Goal: Contribute content

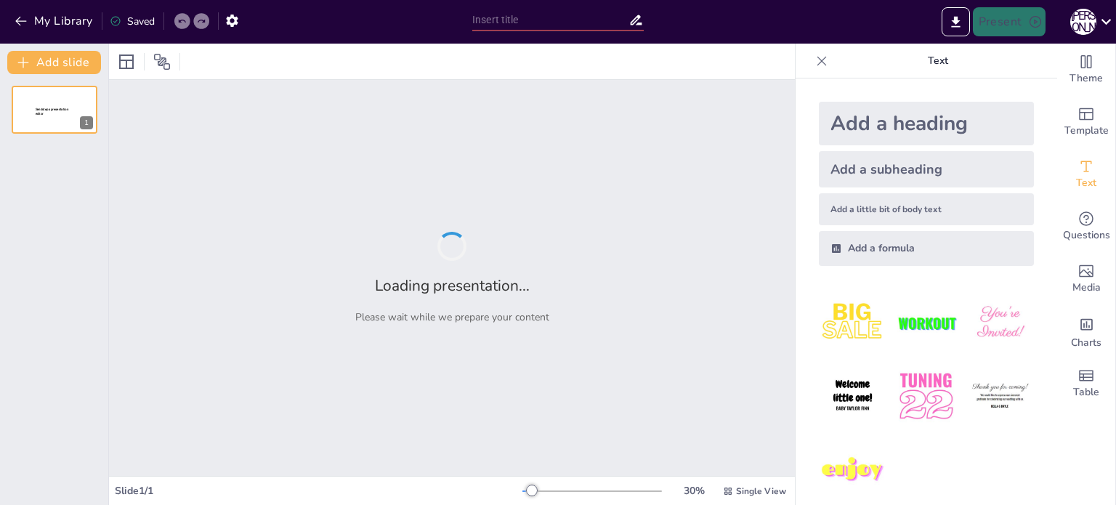
type input "2. Наскрізні вміння. Навчальний поступ учнівства за освітніми циклами (від 2 до"
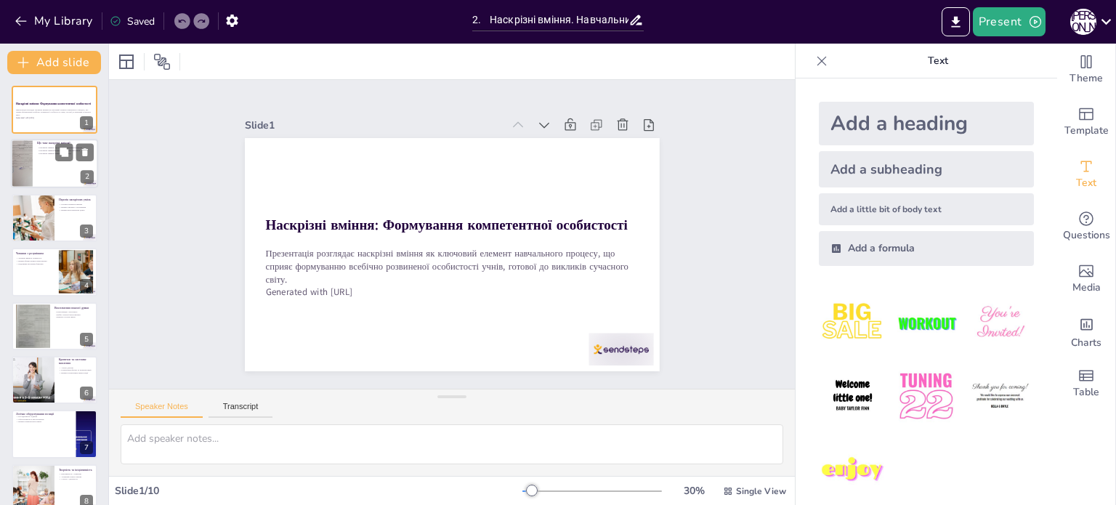
click at [55, 165] on div at bounding box center [54, 164] width 87 height 49
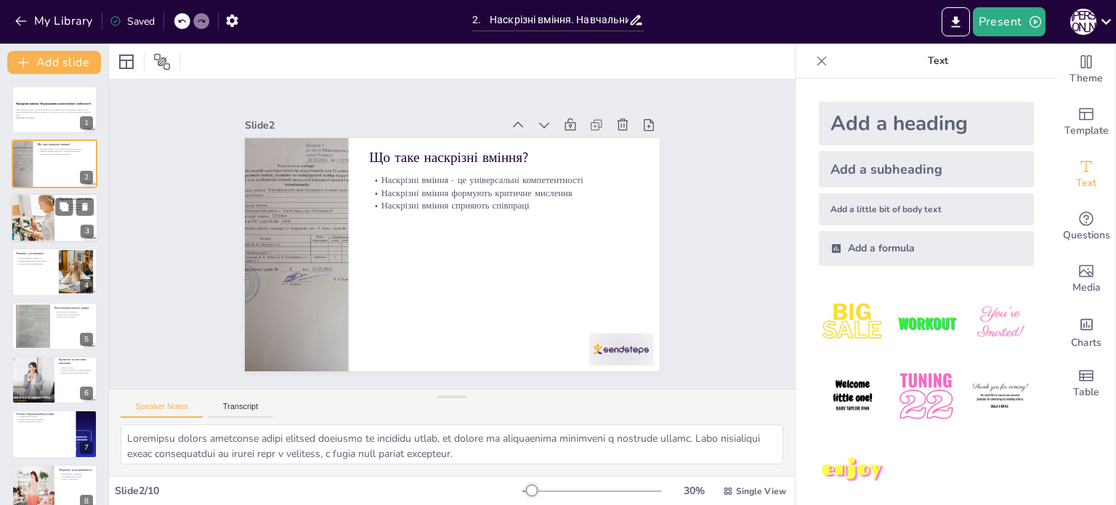
click at [75, 230] on div at bounding box center [54, 217] width 87 height 49
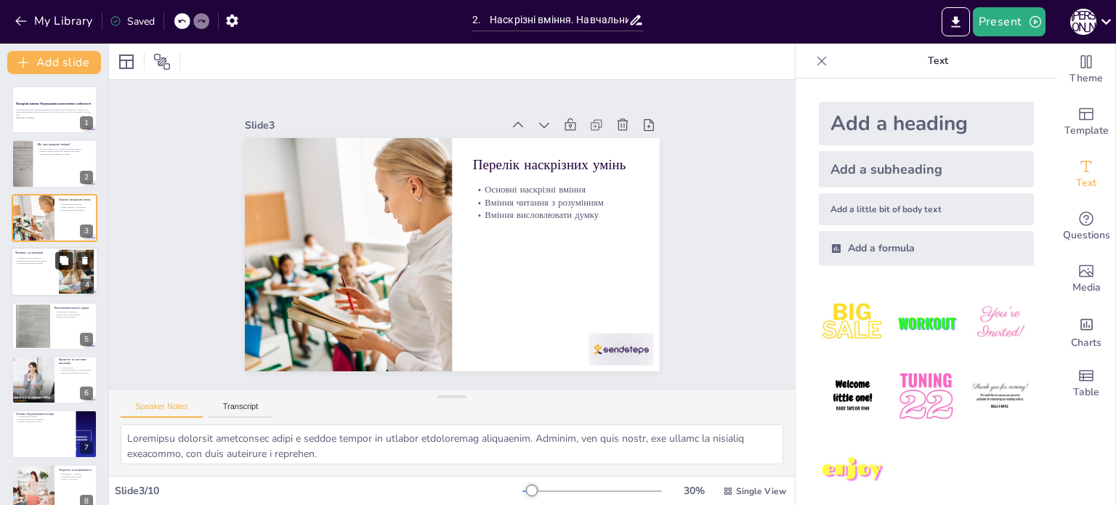
click at [72, 263] on button at bounding box center [63, 260] width 17 height 17
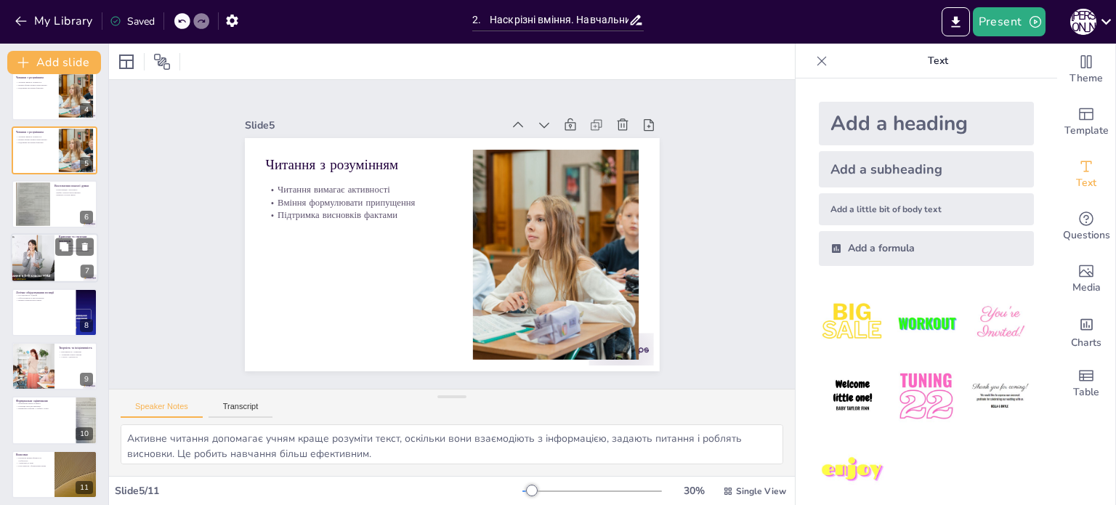
scroll to position [180, 0]
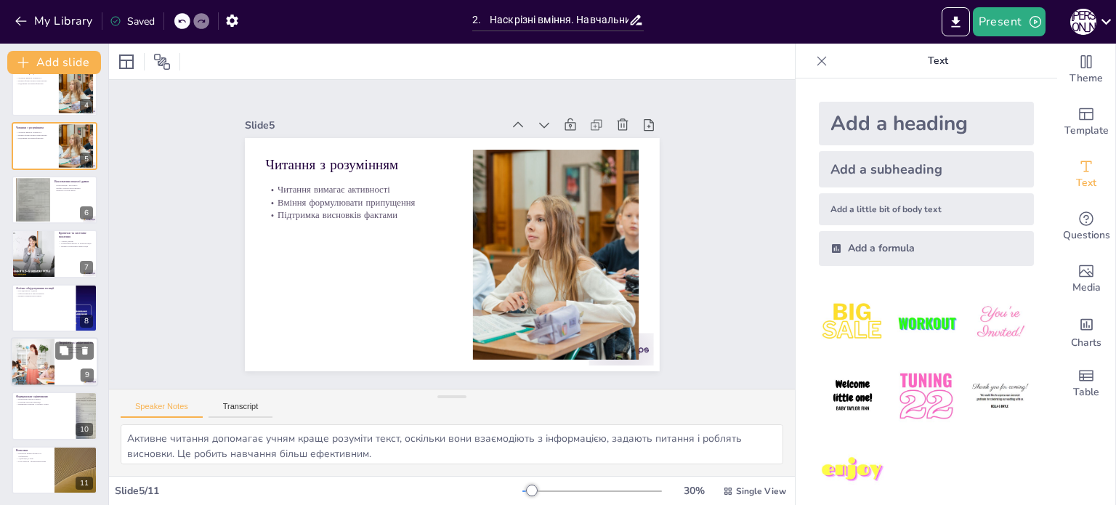
click at [45, 373] on div at bounding box center [33, 361] width 74 height 49
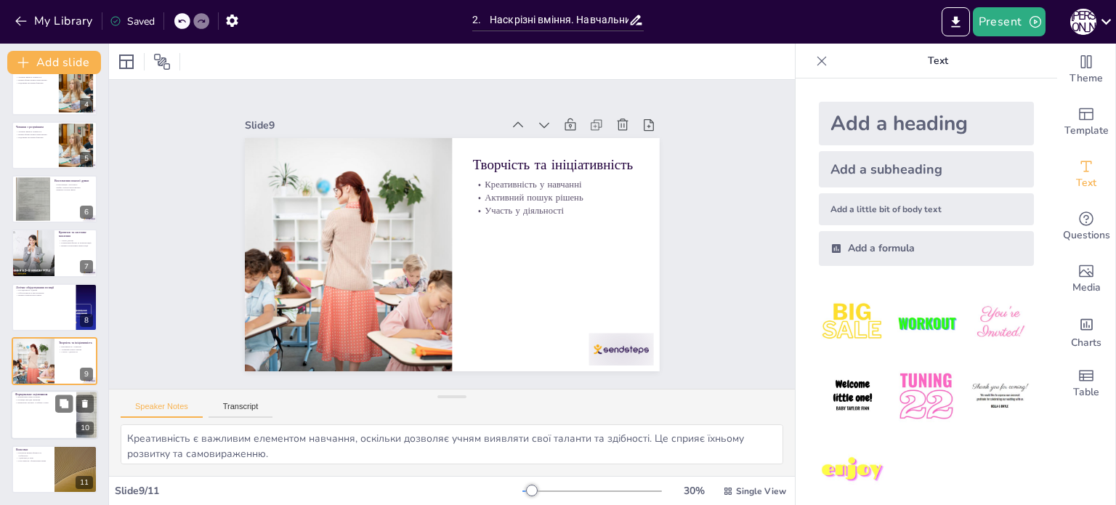
click at [41, 415] on div at bounding box center [54, 415] width 87 height 49
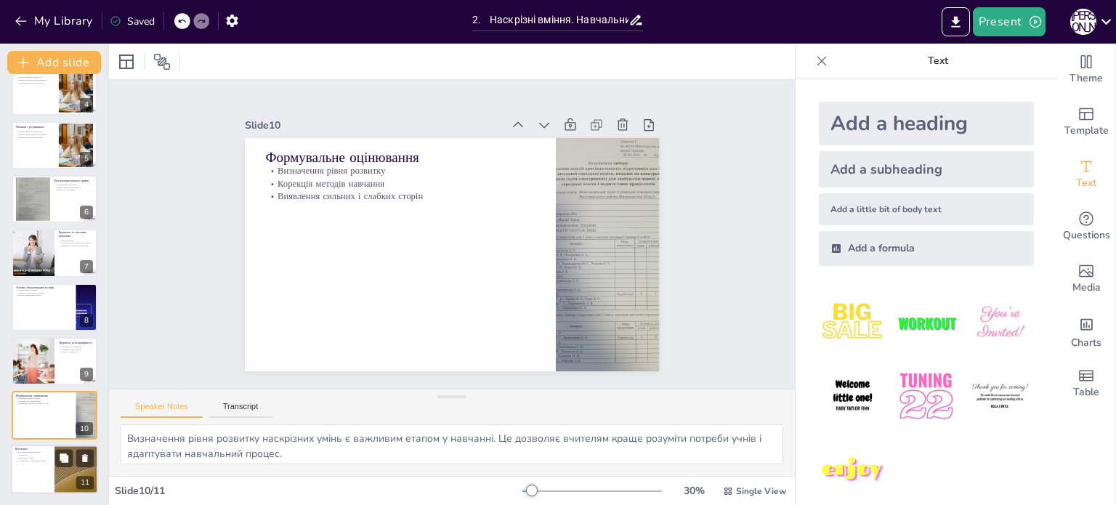
scroll to position [180, 0]
click at [31, 461] on div at bounding box center [54, 469] width 87 height 49
type textarea "Формування особистості учнів є основною метою освіти. Наскрізні вміння сприяють…"
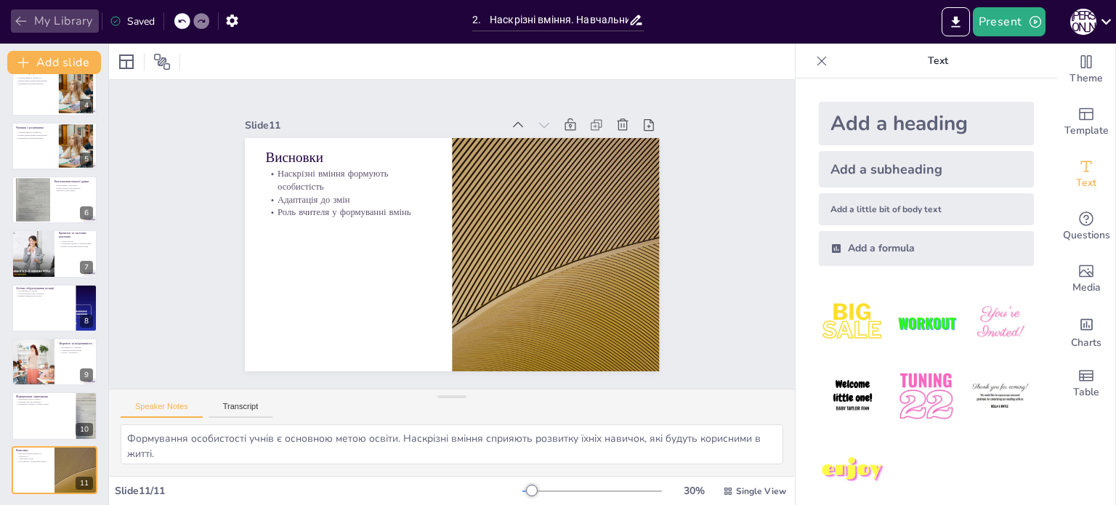
click at [17, 16] on icon "button" at bounding box center [21, 21] width 15 height 15
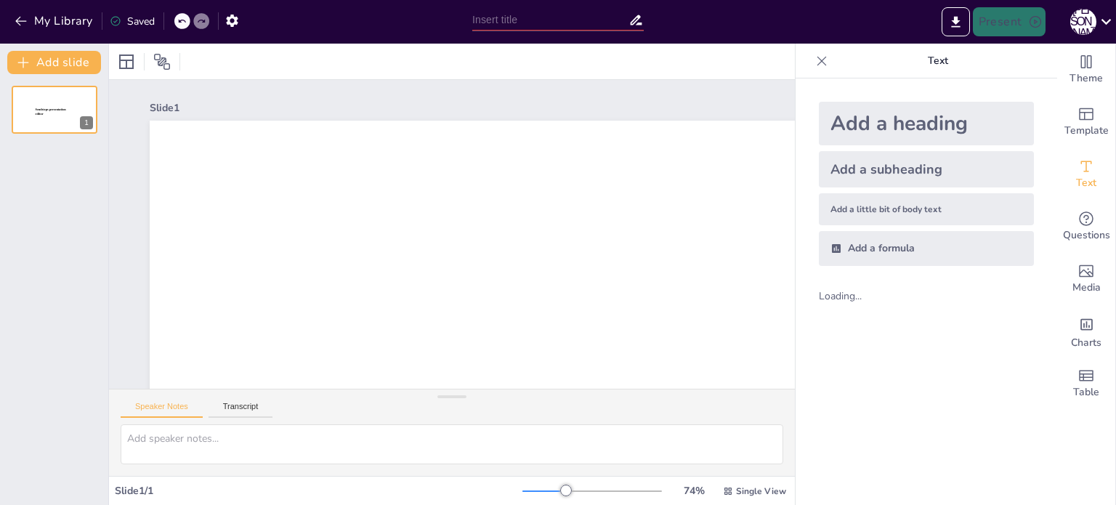
type input "2. Наскрізні вміння. Навчальний поступ учнівства за освітніми циклами (від 2 до"
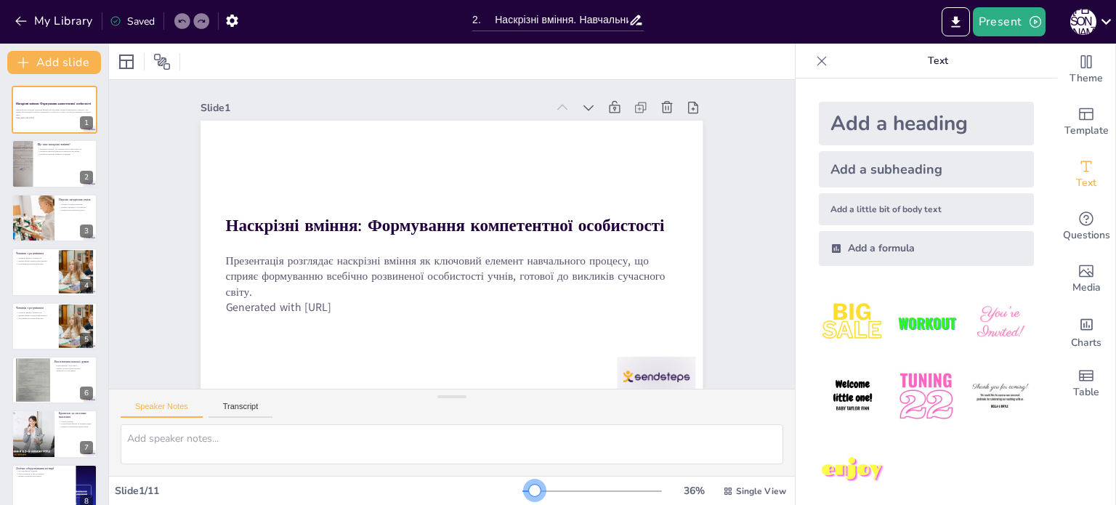
drag, startPoint x: 524, startPoint y: 491, endPoint x: 525, endPoint y: 482, distance: 8.8
click at [525, 482] on div "36 % Single View" at bounding box center [656, 491] width 267 height 23
click at [59, 163] on div at bounding box center [54, 164] width 87 height 49
type textarea "Loremipsu dolors ametconse adipi elitsed doeiusmo te incididu utlab, et dolore …"
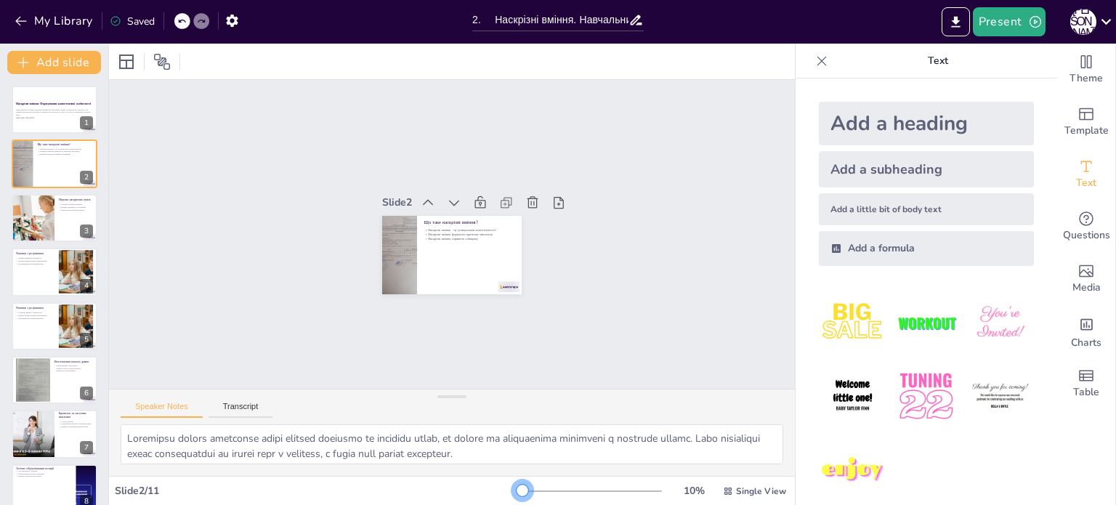
drag, startPoint x: 525, startPoint y: 490, endPoint x: 485, endPoint y: 475, distance: 42.5
click at [485, 475] on div "Slide 1 Наскрізні вміння: Формування компетентної особистості Презентація розгл…" at bounding box center [452, 274] width 686 height 461
click at [15, 16] on icon "button" at bounding box center [21, 21] width 15 height 15
